Goal: Use online tool/utility: Utilize a website feature to perform a specific function

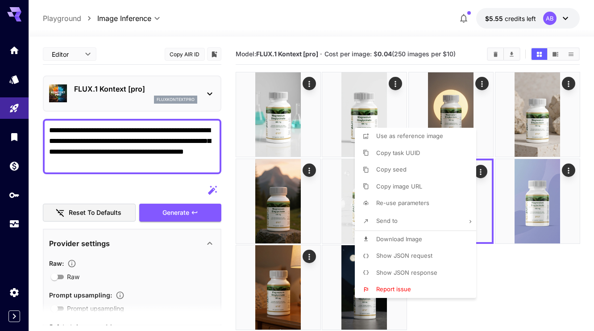
click at [516, 251] on div at bounding box center [297, 165] width 594 height 331
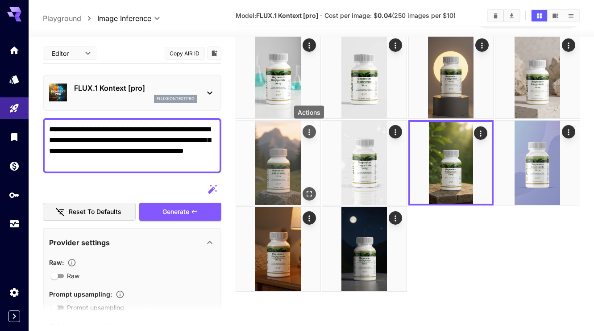
click at [306, 129] on icon "Actions" at bounding box center [308, 131] width 9 height 9
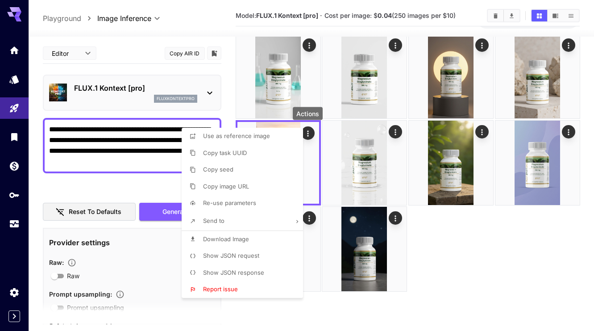
click at [276, 234] on li "Download Image" at bounding box center [245, 239] width 127 height 17
click at [470, 248] on div at bounding box center [297, 165] width 594 height 331
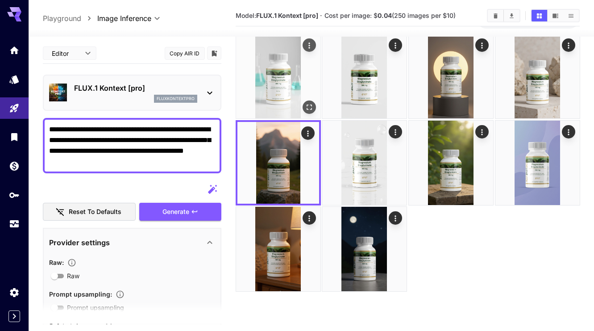
click at [308, 45] on icon "Actions" at bounding box center [308, 45] width 9 height 9
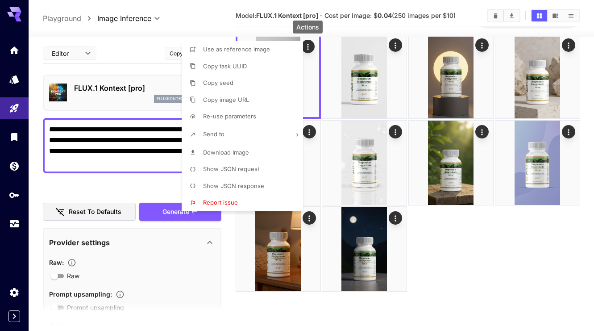
click at [274, 151] on li "Download Image" at bounding box center [245, 152] width 127 height 17
click at [471, 231] on div at bounding box center [297, 165] width 594 height 331
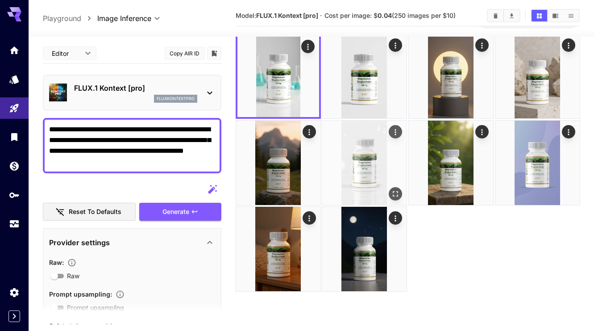
click at [396, 135] on icon "Actions" at bounding box center [395, 131] width 9 height 9
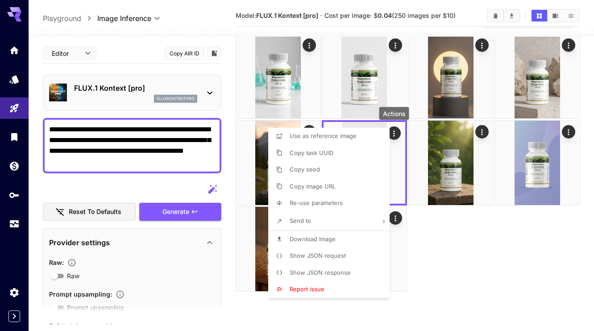
click at [364, 234] on li "Download Image" at bounding box center [331, 239] width 127 height 17
click at [502, 290] on div at bounding box center [297, 165] width 594 height 331
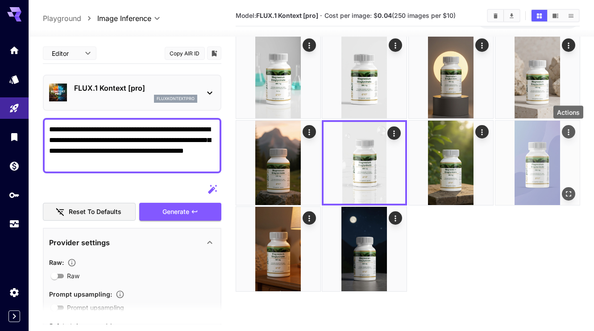
click at [568, 133] on icon "Actions" at bounding box center [568, 131] width 9 height 9
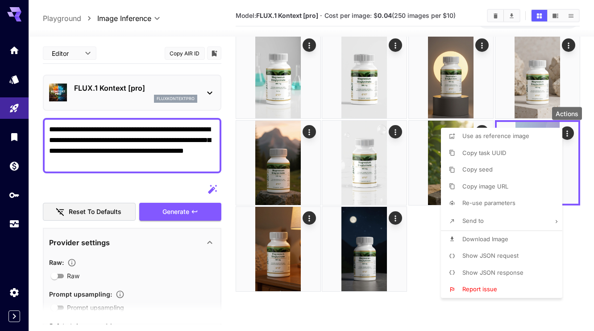
click at [513, 238] on li "Download Image" at bounding box center [504, 239] width 127 height 17
click at [427, 261] on div at bounding box center [297, 165] width 594 height 331
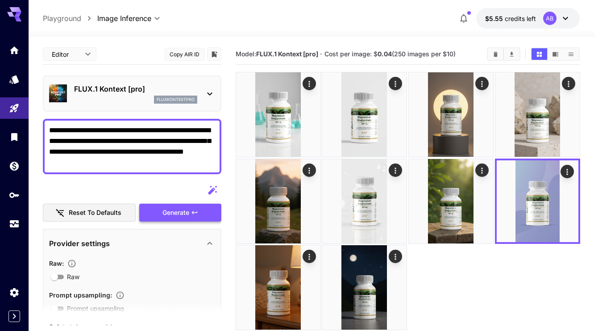
click at [214, 208] on button "Generate" at bounding box center [180, 212] width 82 height 18
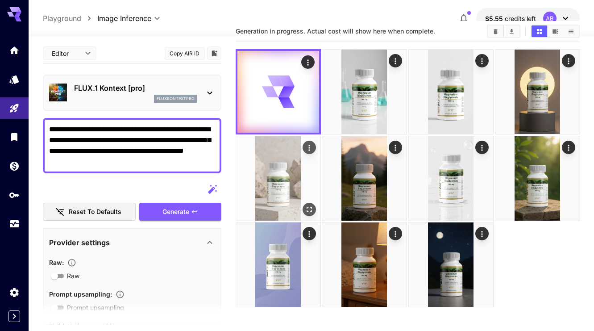
scroll to position [23, 0]
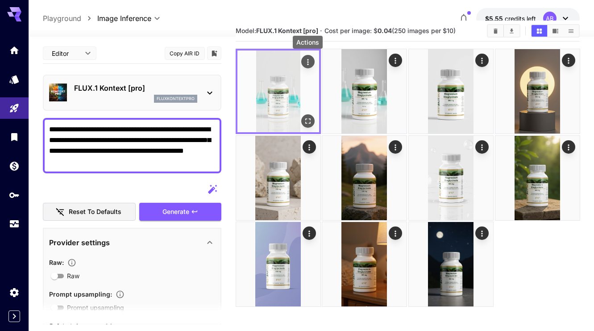
click at [308, 60] on icon "Actions" at bounding box center [307, 62] width 9 height 9
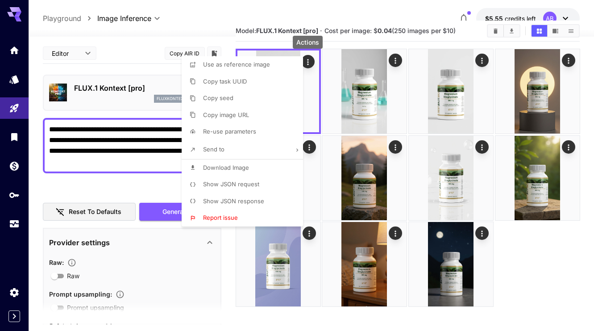
click at [226, 245] on div at bounding box center [297, 165] width 594 height 331
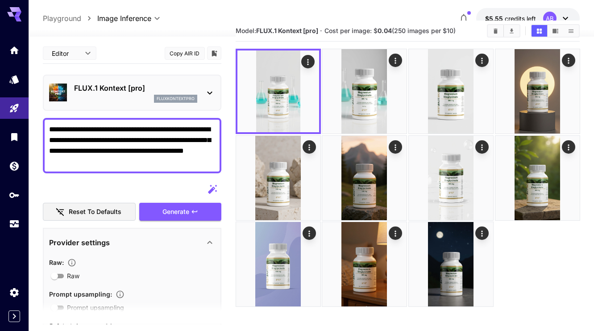
click at [142, 142] on textarea "**********" at bounding box center [132, 145] width 166 height 43
paste textarea "****"
click at [186, 212] on span "Generate" at bounding box center [175, 211] width 27 height 11
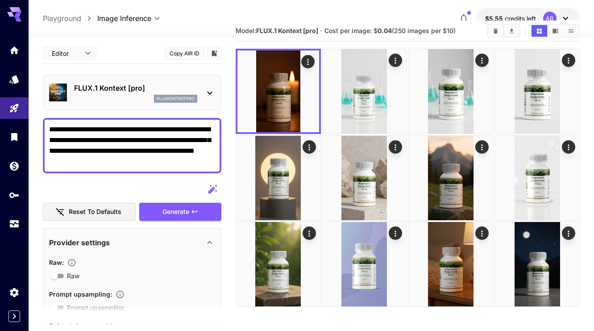
click at [161, 135] on textarea "**********" at bounding box center [132, 145] width 166 height 43
paste textarea
type textarea "**********"
click at [189, 210] on button "Generate" at bounding box center [180, 212] width 82 height 18
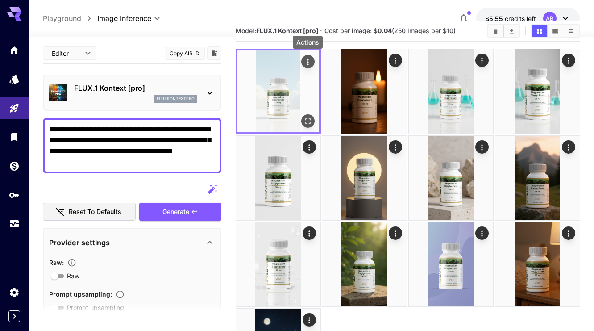
click at [306, 62] on icon "Actions" at bounding box center [307, 62] width 9 height 9
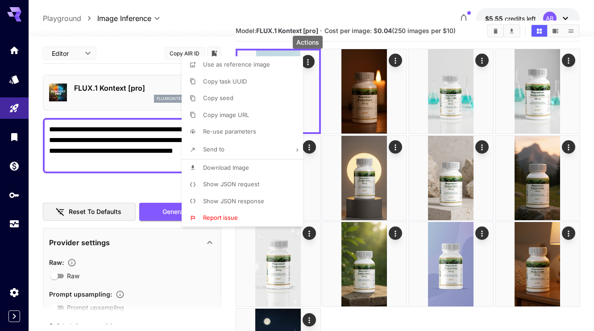
click at [273, 169] on li "Download Image" at bounding box center [245, 167] width 127 height 17
click at [306, 14] on div at bounding box center [297, 165] width 594 height 331
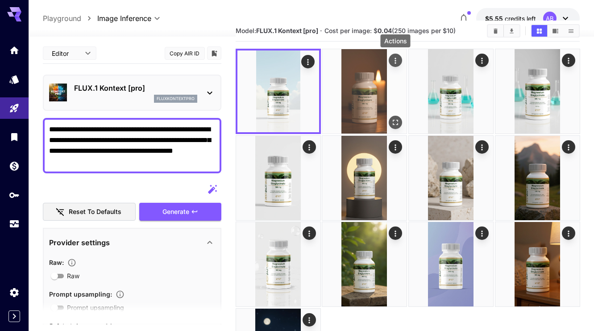
click at [395, 56] on icon "Actions" at bounding box center [395, 60] width 9 height 9
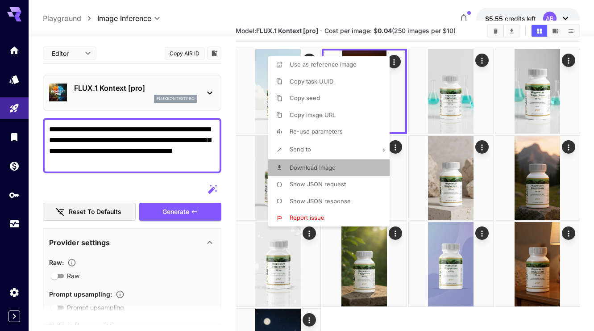
click at [353, 166] on li "Download Image" at bounding box center [331, 167] width 127 height 17
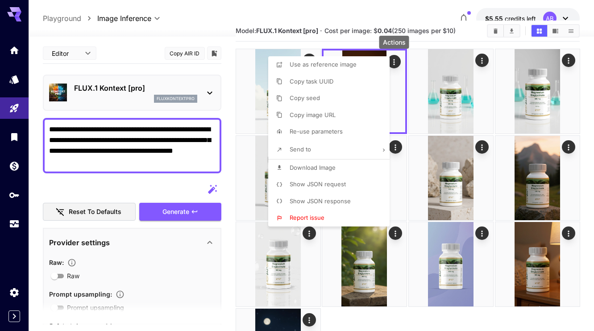
click at [362, 17] on div at bounding box center [297, 165] width 594 height 331
